Goal: Use online tool/utility

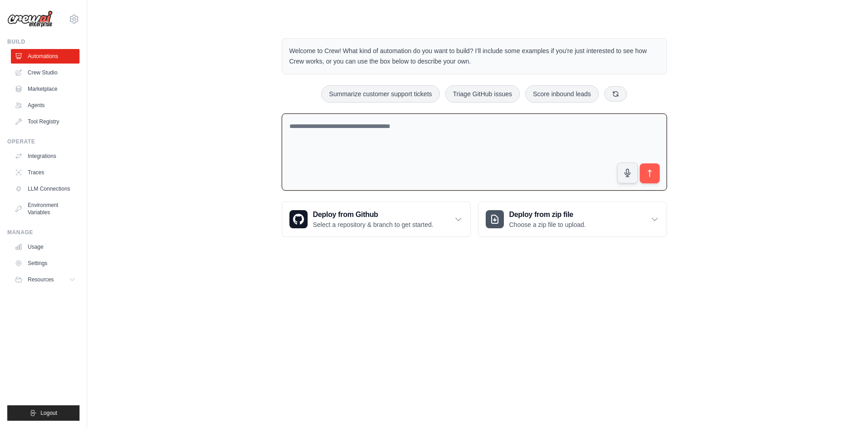
click at [423, 138] on textarea at bounding box center [474, 153] width 385 height 78
click at [424, 138] on textarea at bounding box center [474, 153] width 385 height 78
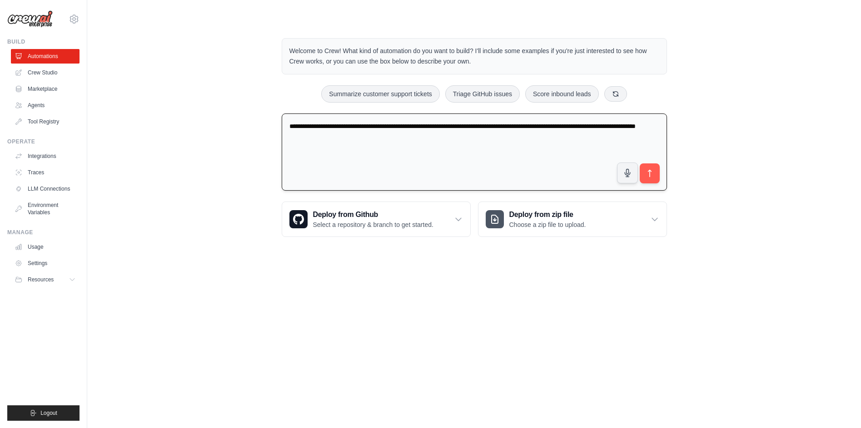
type textarea "**********"
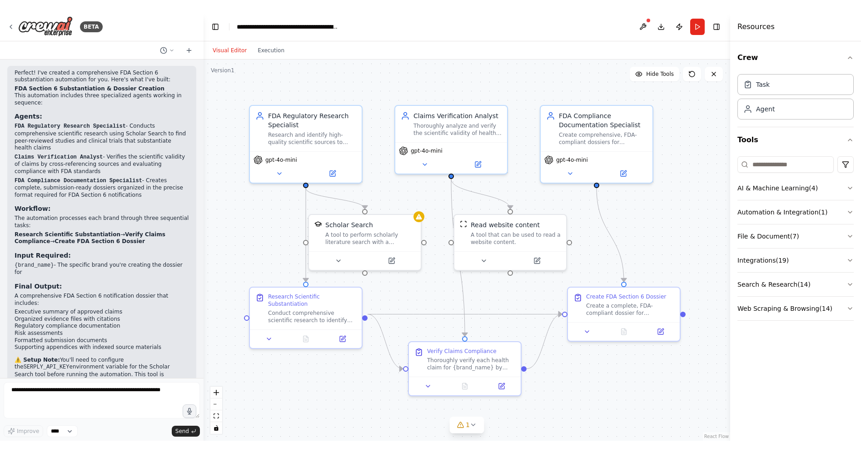
scroll to position [571, 0]
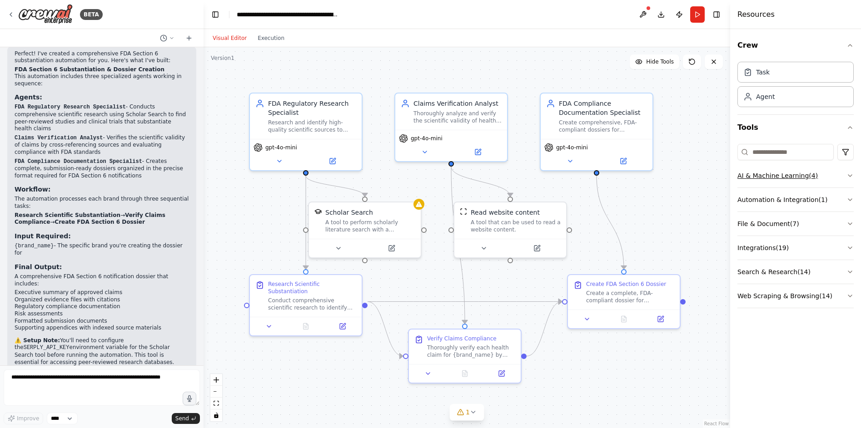
click at [804, 173] on button "AI & Machine Learning ( 4 )" at bounding box center [795, 176] width 116 height 24
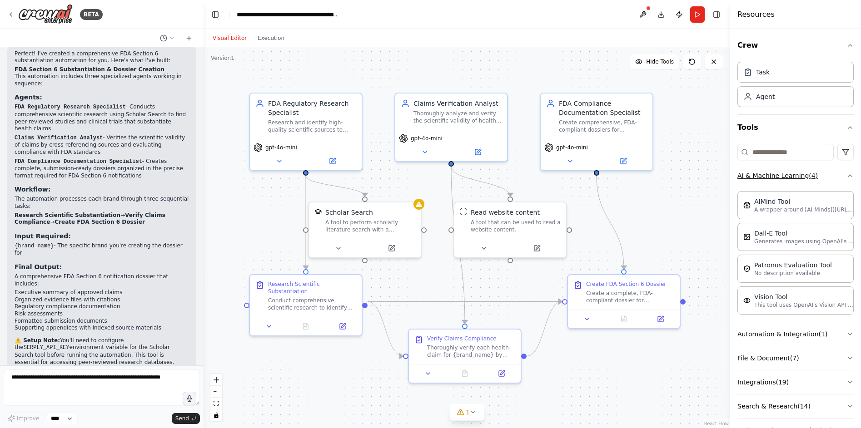
click at [809, 173] on button "AI & Machine Learning ( 4 )" at bounding box center [795, 176] width 116 height 24
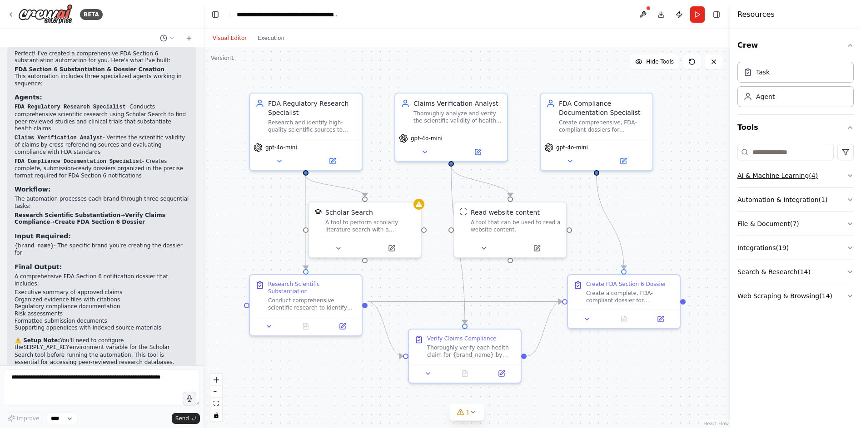
click at [808, 175] on button "AI & Machine Learning ( 4 )" at bounding box center [795, 176] width 116 height 24
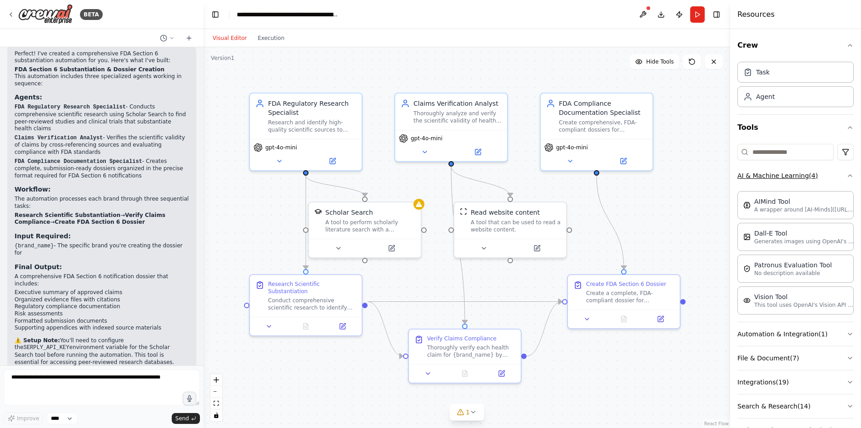
click at [807, 174] on button "AI & Machine Learning ( 4 )" at bounding box center [795, 176] width 116 height 24
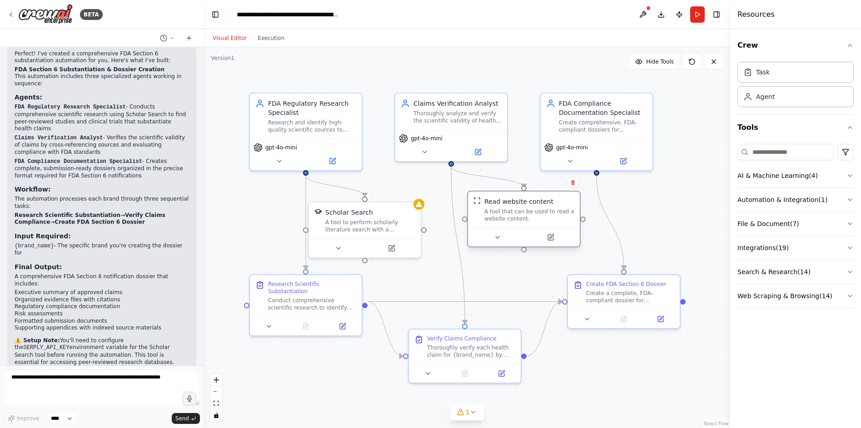
drag, startPoint x: 504, startPoint y: 226, endPoint x: 518, endPoint y: 221, distance: 14.5
click at [518, 221] on div "A tool that can be used to read a website content." at bounding box center [529, 215] width 90 height 15
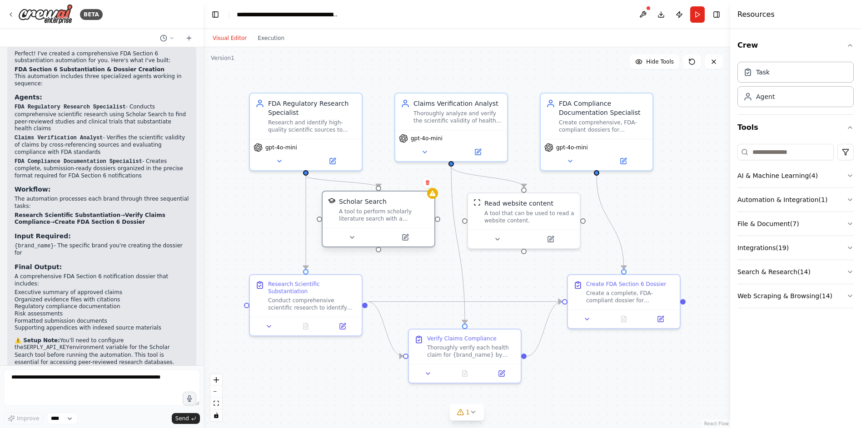
drag, startPoint x: 376, startPoint y: 230, endPoint x: 389, endPoint y: 217, distance: 19.3
click at [389, 217] on div "A tool to perform scholarly literature search with a search_query." at bounding box center [384, 215] width 90 height 15
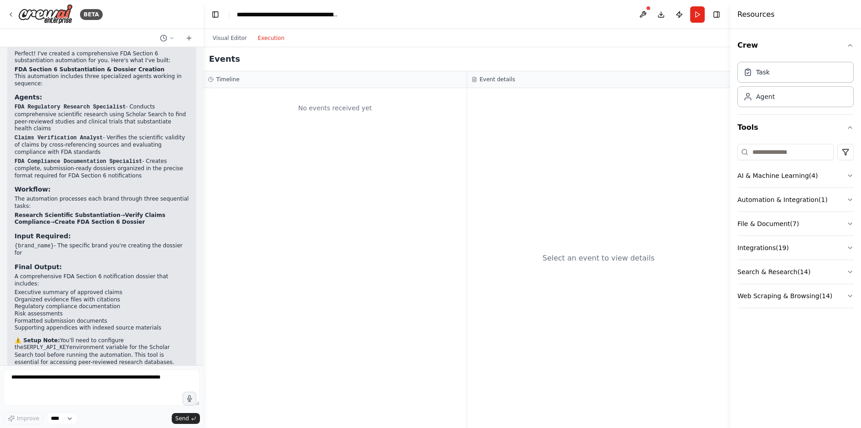
click at [263, 40] on button "Execution" at bounding box center [271, 38] width 38 height 11
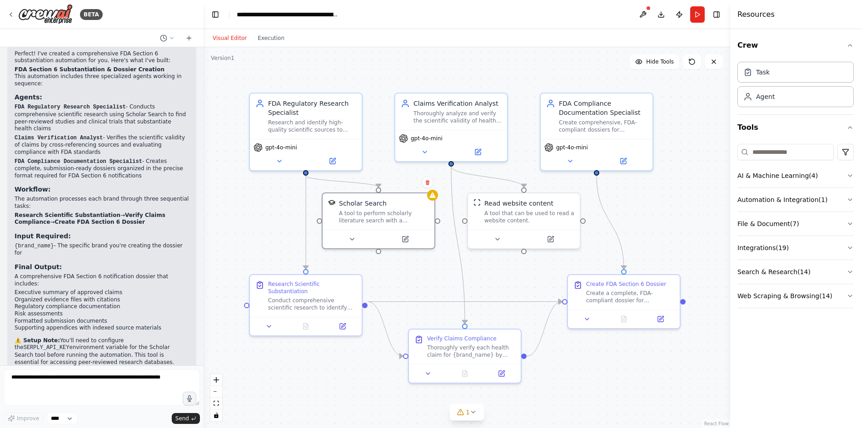
click at [230, 38] on button "Visual Editor" at bounding box center [229, 38] width 45 height 11
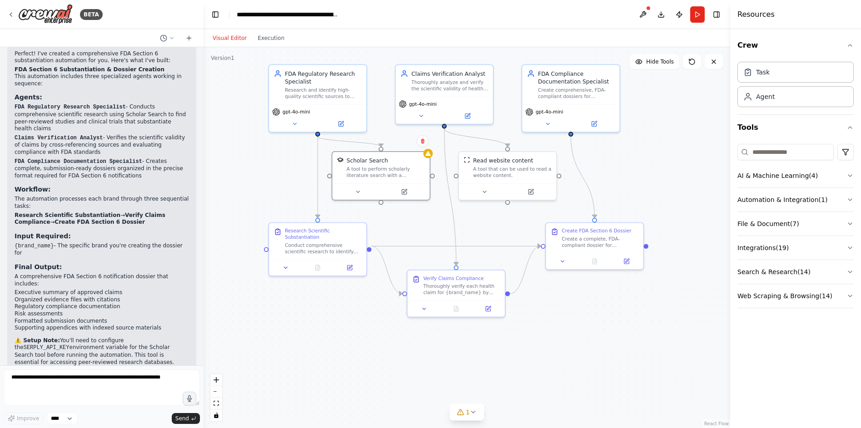
drag, startPoint x: 572, startPoint y: 297, endPoint x: 487, endPoint y: 231, distance: 107.8
drag, startPoint x: 330, startPoint y: 284, endPoint x: 361, endPoint y: 309, distance: 39.4
click at [331, 319] on div "Research Scientific Substantiation Conduct comprehensive scientific research to…" at bounding box center [316, 311] width 97 height 36
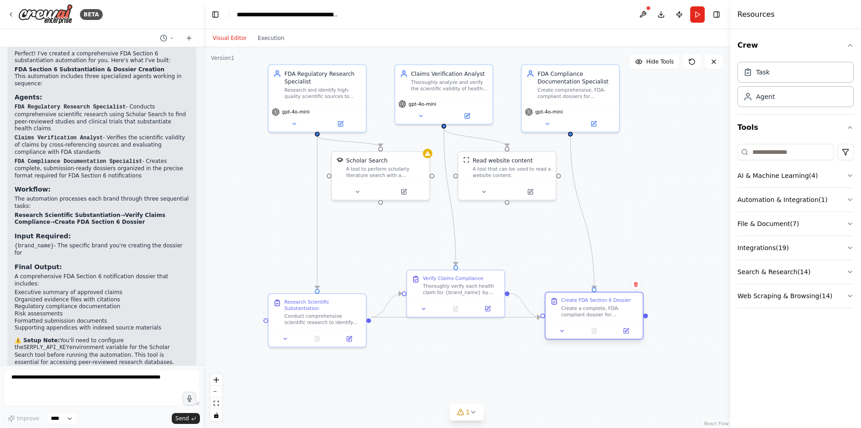
drag, startPoint x: 592, startPoint y: 244, endPoint x: 595, endPoint y: 319, distance: 74.6
click at [595, 319] on div "Create FDA Section 6 Dossier Create a complete, FDA-compliant dossier for {bran…" at bounding box center [594, 308] width 97 height 30
drag, startPoint x: 464, startPoint y: 292, endPoint x: 455, endPoint y: 263, distance: 29.9
click at [455, 263] on div "Verify Claims Compliance Thoroughly verify each health claim for {brand_name} b…" at bounding box center [443, 253] width 97 height 30
click at [473, 353] on div ".deletable-edge-delete-btn { width: 20px; height: 20px; border: 0px solid #ffff…" at bounding box center [467, 237] width 527 height 381
